Goal: Task Accomplishment & Management: Use online tool/utility

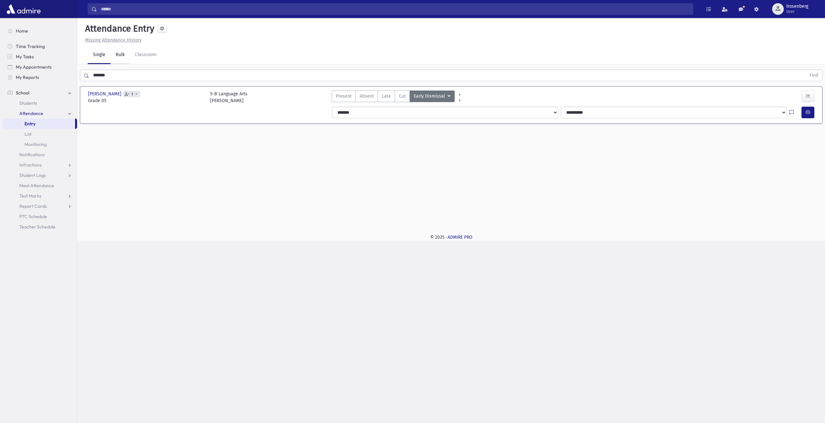
click at [119, 54] on link "Bulk" at bounding box center [120, 55] width 19 height 18
click at [120, 57] on link "Bulk" at bounding box center [120, 55] width 19 height 18
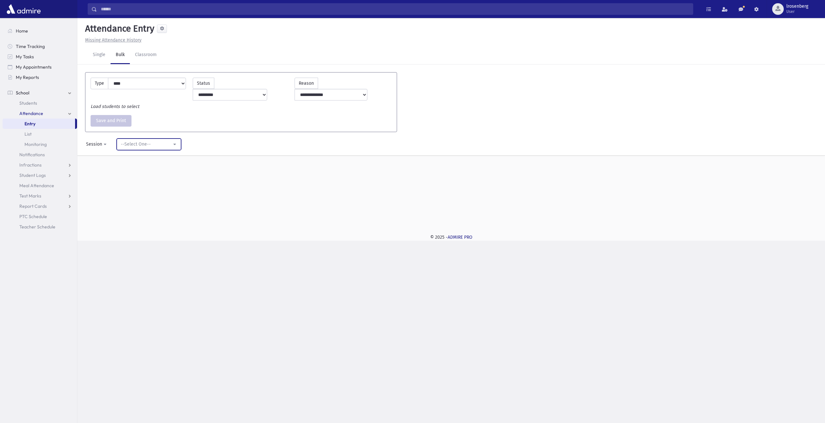
click at [140, 141] on div "--Select One--" at bounding box center [146, 144] width 51 height 7
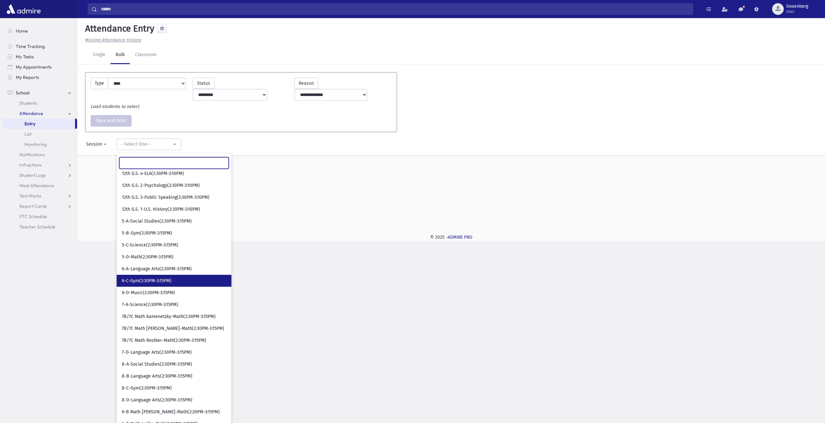
scroll to position [388, 0]
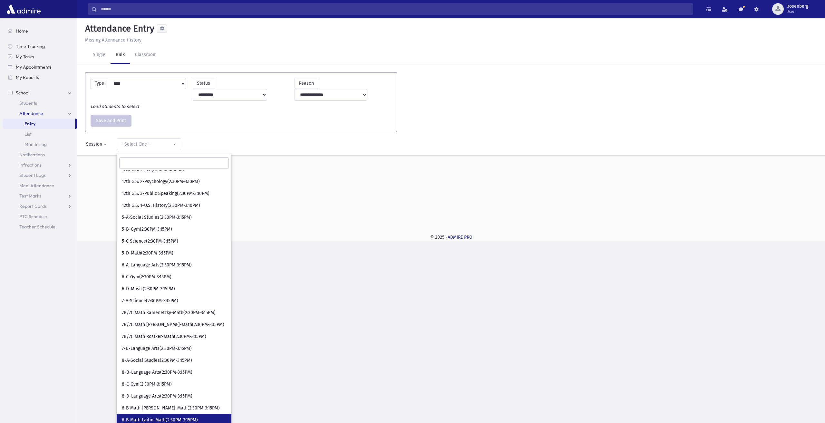
click at [154, 417] on span "6-B Math Laitin-Math(2:30PM-3:15PM)" at bounding box center [160, 420] width 76 height 6
select select "*****"
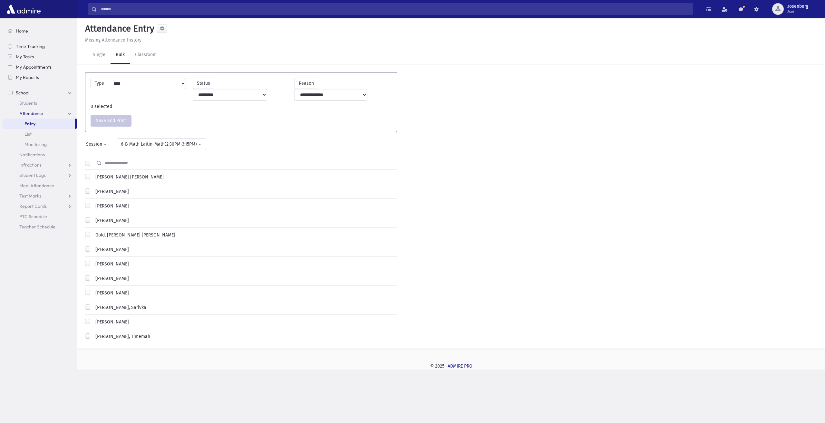
click at [103, 290] on label "Shaiman, Miriam" at bounding box center [111, 293] width 36 height 7
click at [97, 261] on label "Reisman, Chana" at bounding box center [111, 264] width 36 height 7
click at [97, 217] on label "Gerber, Ettie" at bounding box center [111, 220] width 36 height 7
click at [101, 246] on label "Langsner, Dassi" at bounding box center [111, 249] width 36 height 7
click at [119, 115] on button "Save and Print" at bounding box center [111, 121] width 41 height 12
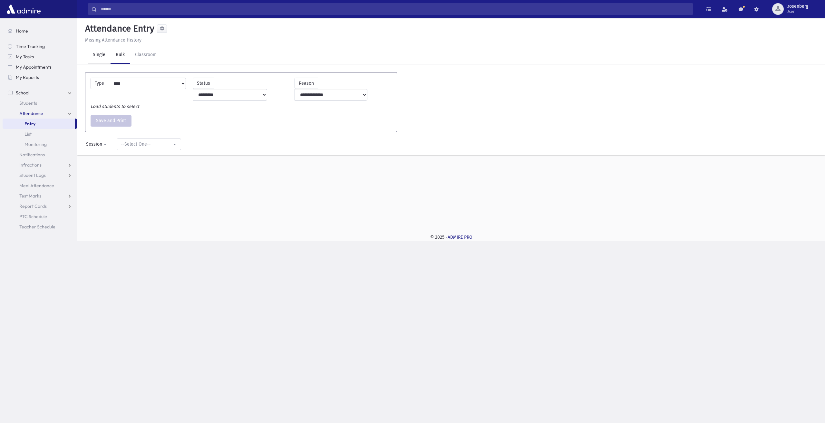
click at [101, 57] on link "Single" at bounding box center [99, 55] width 23 height 18
click at [122, 51] on link "Bulk" at bounding box center [120, 55] width 19 height 18
click at [131, 141] on div "--Select One--" at bounding box center [146, 144] width 51 height 7
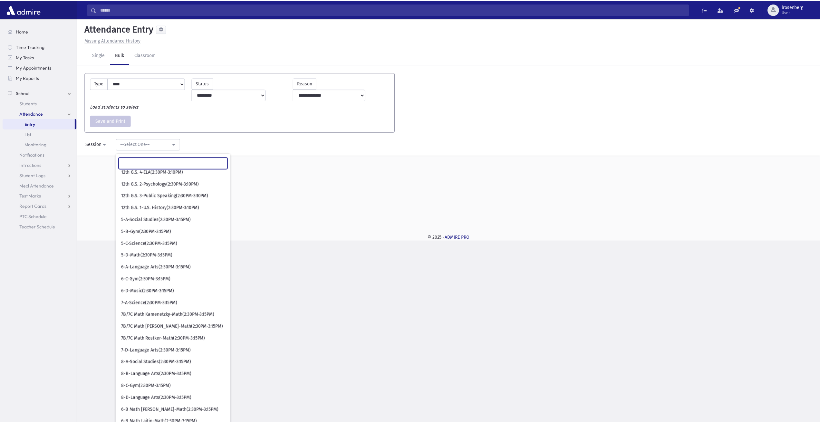
scroll to position [388, 0]
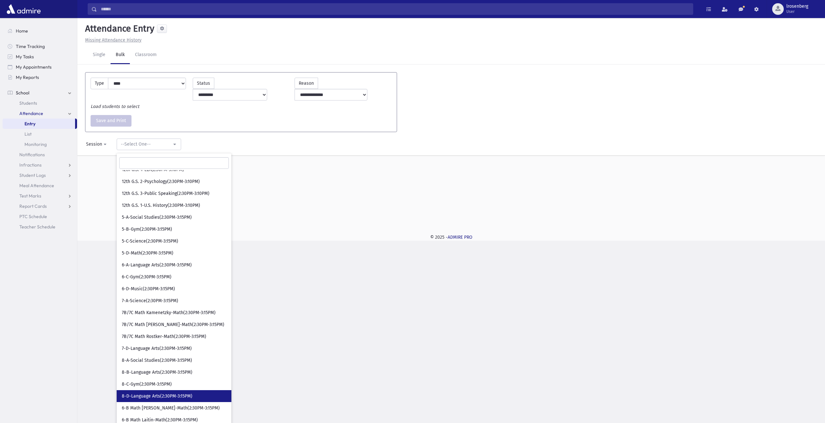
click at [155, 393] on span "8-D-Language Arts(2:30PM-3:15PM)" at bounding box center [157, 396] width 71 height 6
select select "*****"
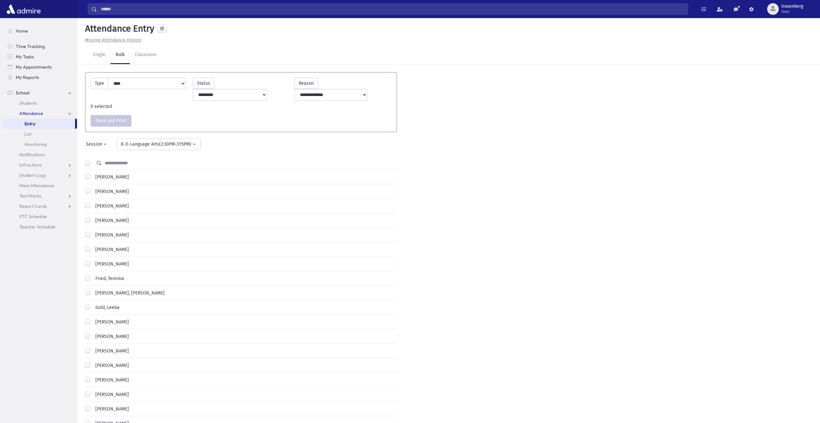
click at [108, 261] on label "Frenkel, Chana" at bounding box center [111, 264] width 36 height 7
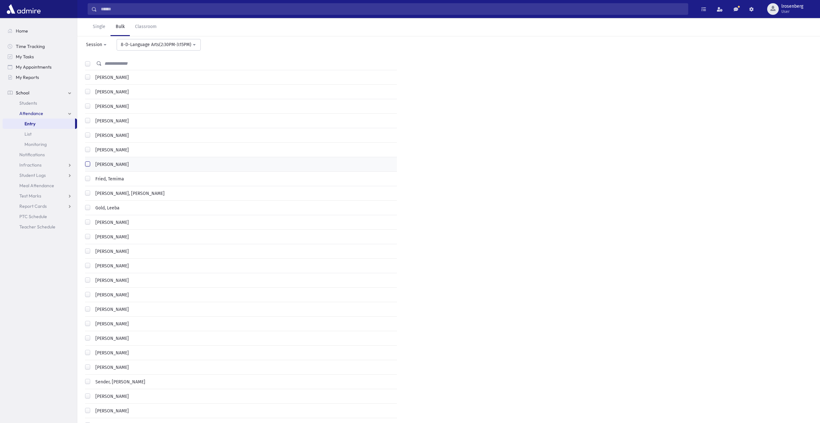
scroll to position [124, 0]
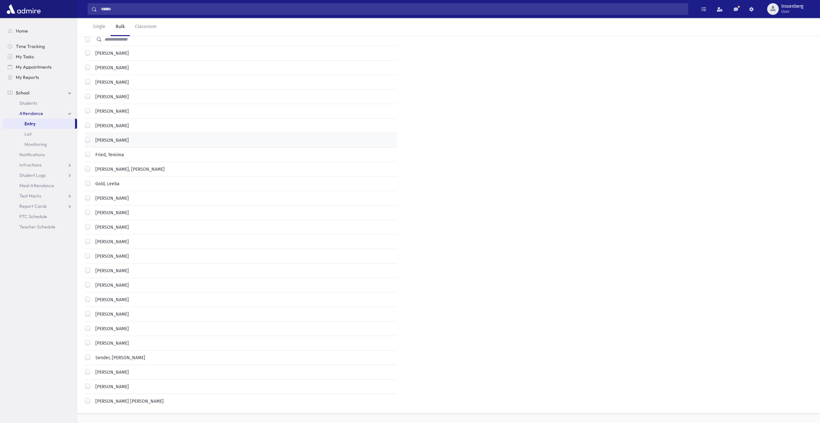
click at [113, 369] on label "Tomaszewski, Batsheva" at bounding box center [111, 372] width 36 height 7
click at [101, 239] on label "Kornbluh, Miriam" at bounding box center [111, 242] width 36 height 7
click at [101, 166] on label "Friedman, Tzipori" at bounding box center [129, 169] width 72 height 7
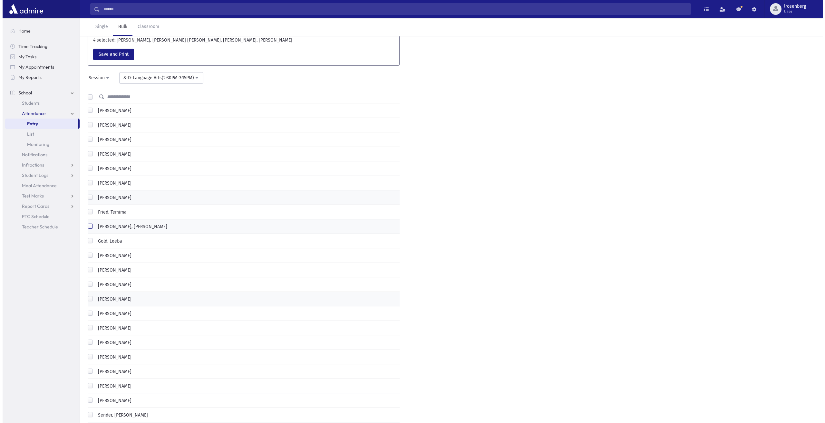
scroll to position [0, 0]
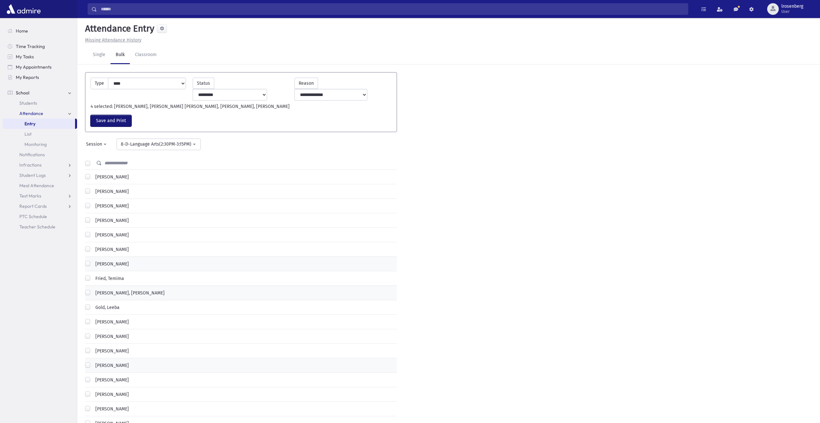
click at [116, 115] on button "Save and Print" at bounding box center [111, 121] width 41 height 12
